Goal: Transaction & Acquisition: Purchase product/service

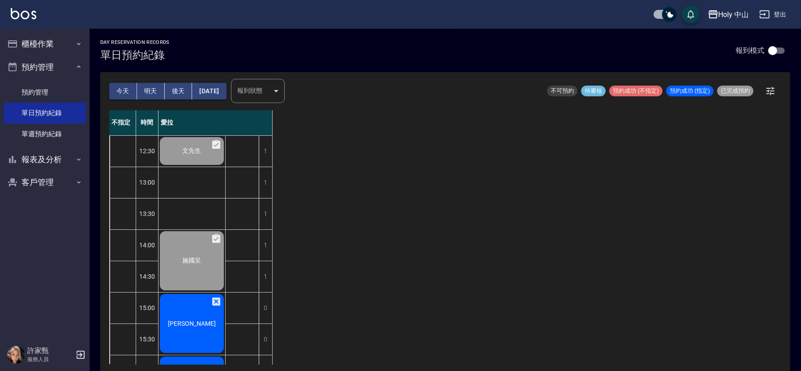
drag, startPoint x: 170, startPoint y: 320, endPoint x: 167, endPoint y: 324, distance: 5.7
click at [167, 324] on div "[PERSON_NAME]" at bounding box center [192, 323] width 67 height 62
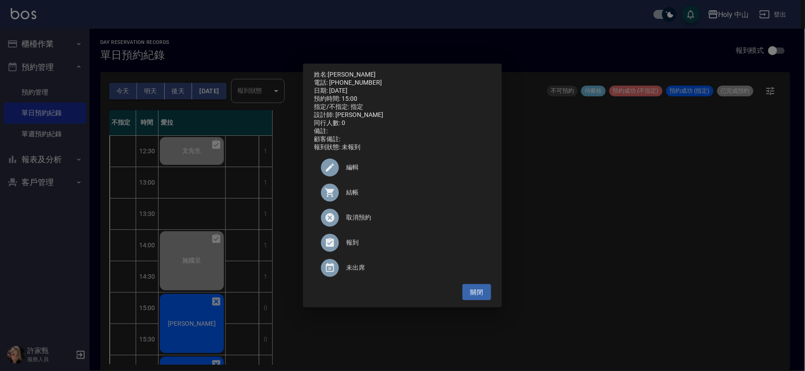
click at [346, 191] on span "結帳" at bounding box center [415, 192] width 138 height 9
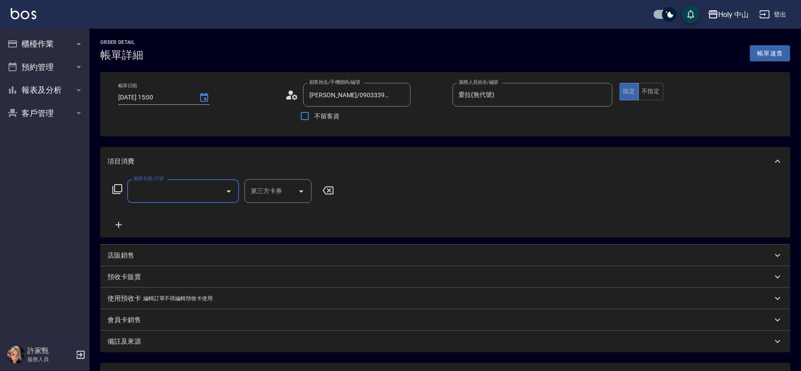
click at [199, 192] on input "服務名稱/代號" at bounding box center [176, 191] width 90 height 16
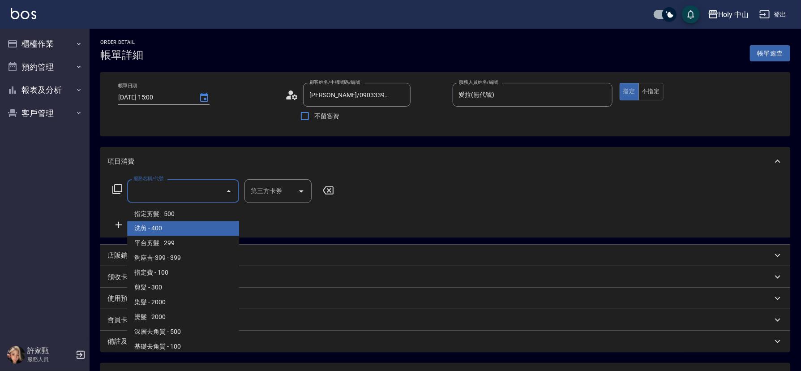
click at [168, 223] on span "洗剪 - 400" at bounding box center [183, 228] width 112 height 15
type input "洗剪(3)"
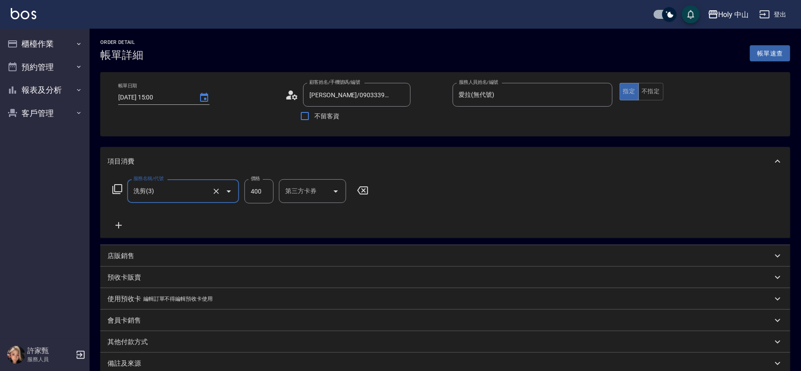
click at [253, 190] on input "400" at bounding box center [259, 191] width 29 height 24
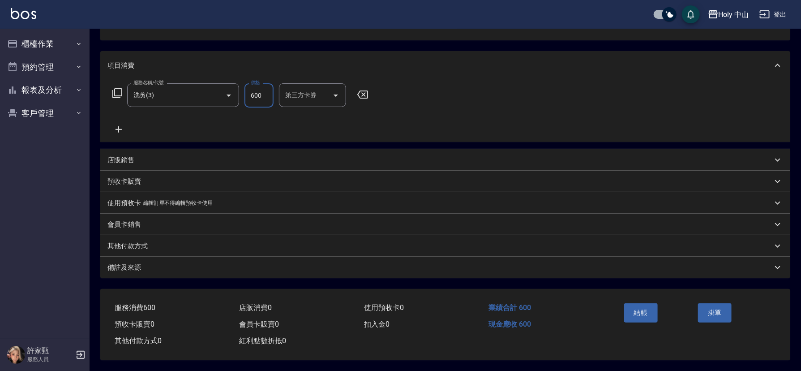
scroll to position [99, 0]
type input "600"
click at [165, 263] on div "備註及來源" at bounding box center [439, 267] width 665 height 9
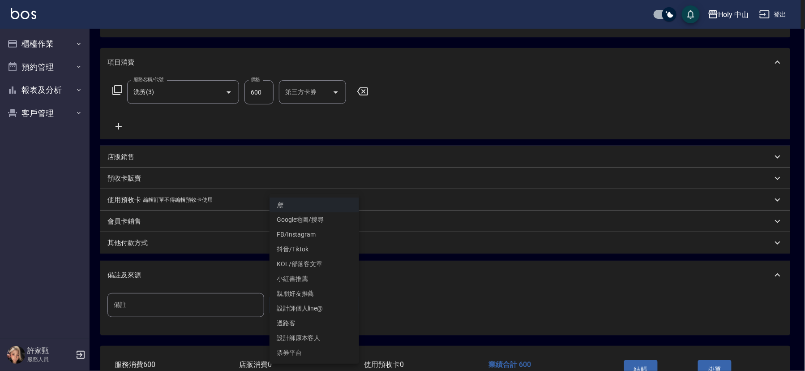
click at [316, 309] on body "Holy 中山 登出 櫃檯作業 打帳單 帳單列表 營業儀表板 現場電腦打卡 預約管理 預約管理 單日預約紀錄 單週預約紀錄 報表及分析 報表目錄 店家日報表 …" at bounding box center [402, 164] width 805 height 527
click at [317, 341] on li "設計師原本客人" at bounding box center [315, 337] width 90 height 15
type input "設計師原本客人"
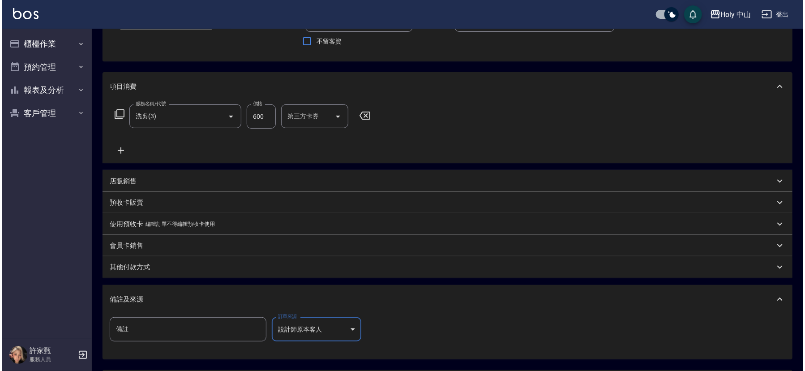
scroll to position [159, 0]
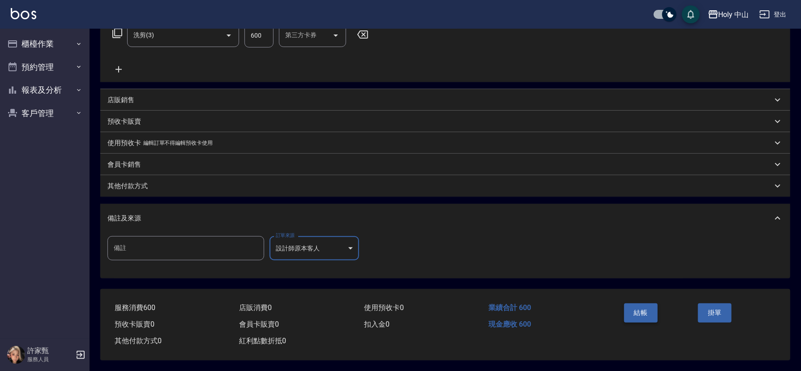
click at [639, 304] on button "結帳" at bounding box center [641, 312] width 34 height 19
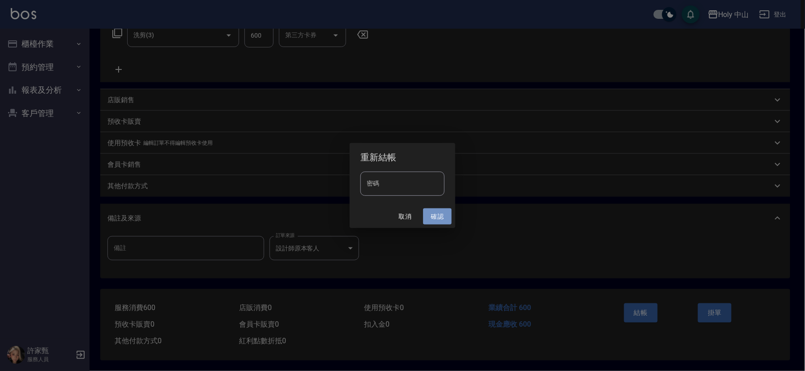
click at [438, 217] on button "確認" at bounding box center [437, 216] width 29 height 17
